Goal: Check status

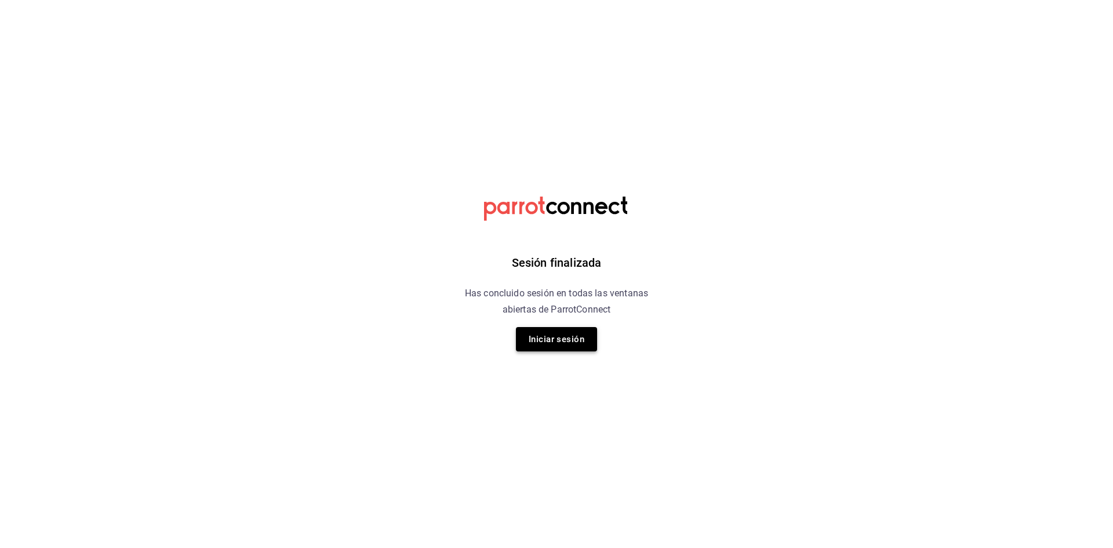
click at [545, 338] on button "Iniciar sesión" at bounding box center [556, 339] width 81 height 24
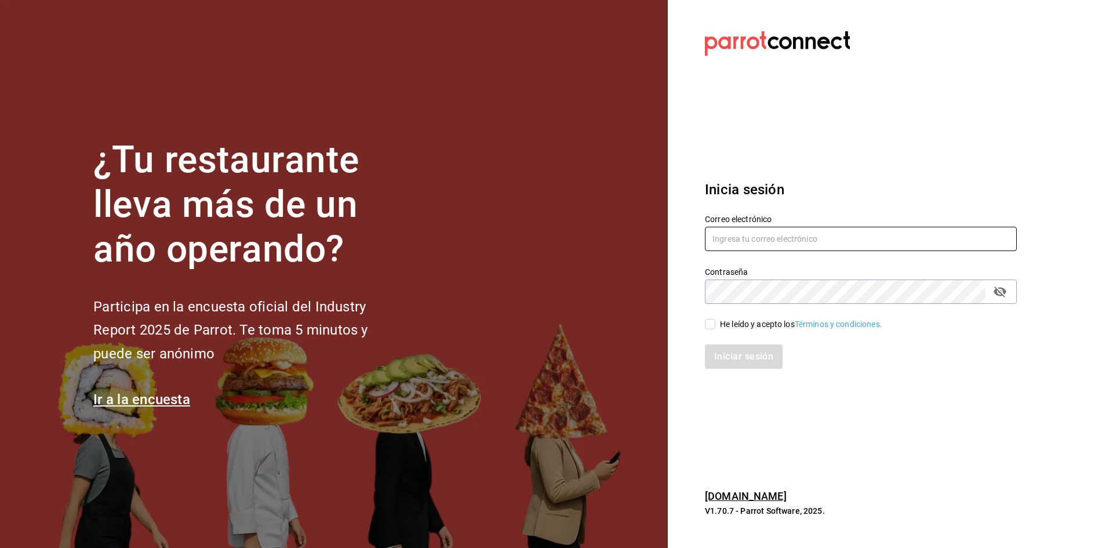
click at [785, 243] on input "text" at bounding box center [861, 239] width 312 height 24
type input "[EMAIL_ADDRESS][DOMAIN_NAME]"
click at [710, 322] on input "He leído y acepto los Términos y condiciones." at bounding box center [710, 324] width 10 height 10
checkbox input "true"
click at [730, 359] on button "Iniciar sesión" at bounding box center [744, 356] width 79 height 24
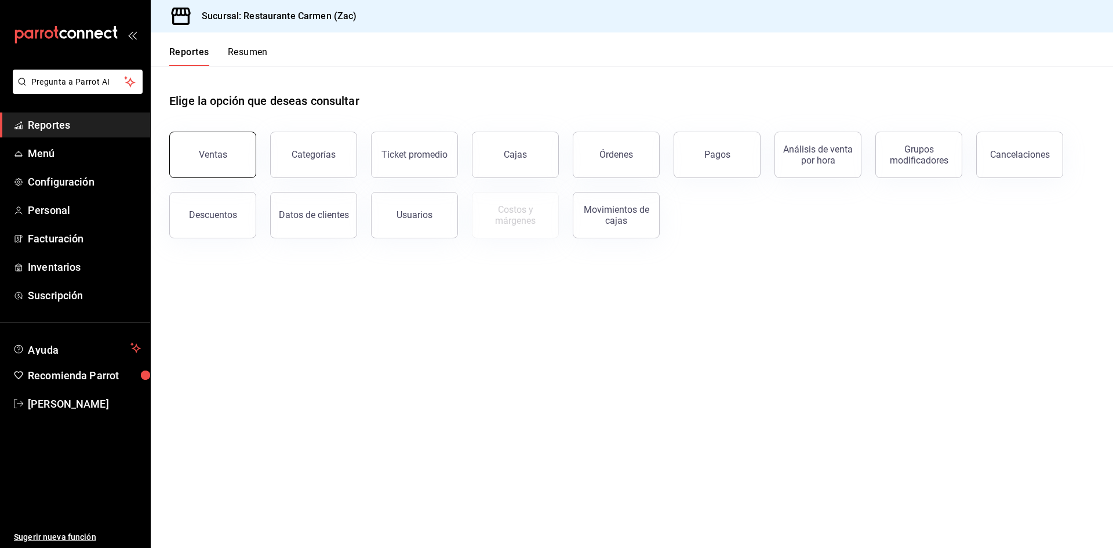
click at [211, 148] on button "Ventas" at bounding box center [212, 155] width 87 height 46
